Goal: Find specific page/section: Find specific page/section

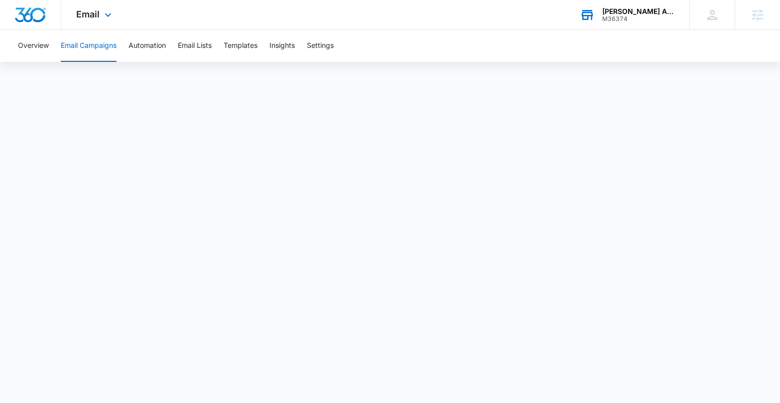
click at [618, 13] on div "Alonzo Martial Arts" at bounding box center [639, 11] width 73 height 8
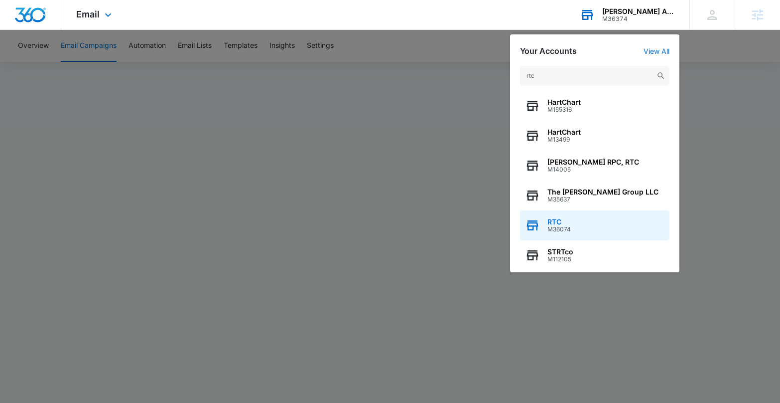
type input "rtc"
click at [565, 227] on span "M36074" at bounding box center [559, 229] width 23 height 7
